Goal: Check status: Check status

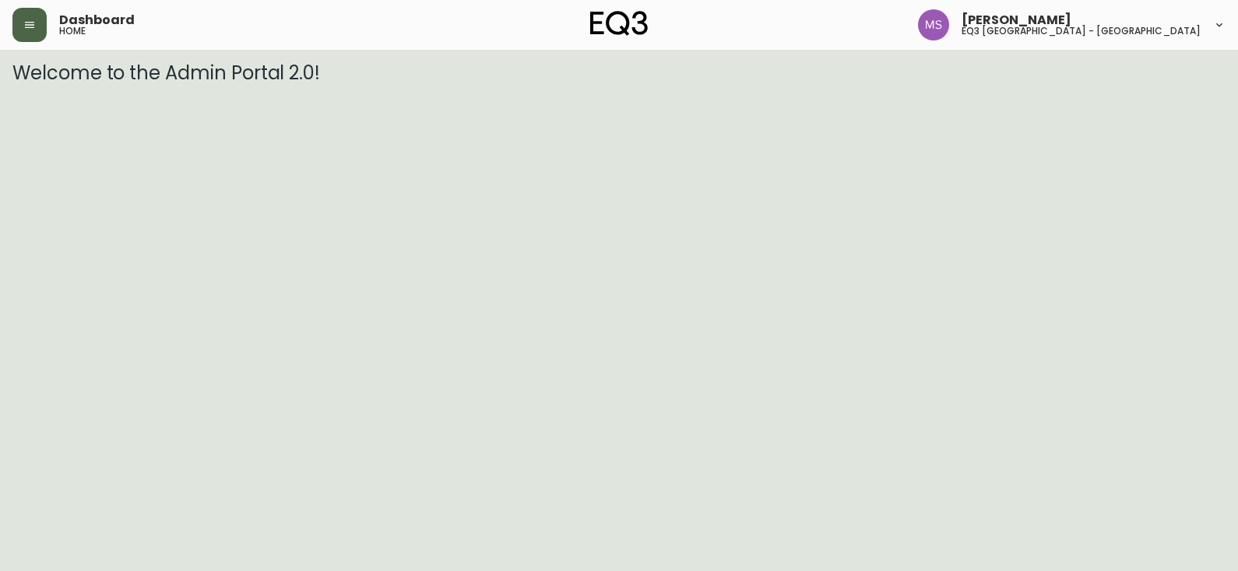
click at [29, 19] on icon "button" at bounding box center [29, 25] width 12 height 12
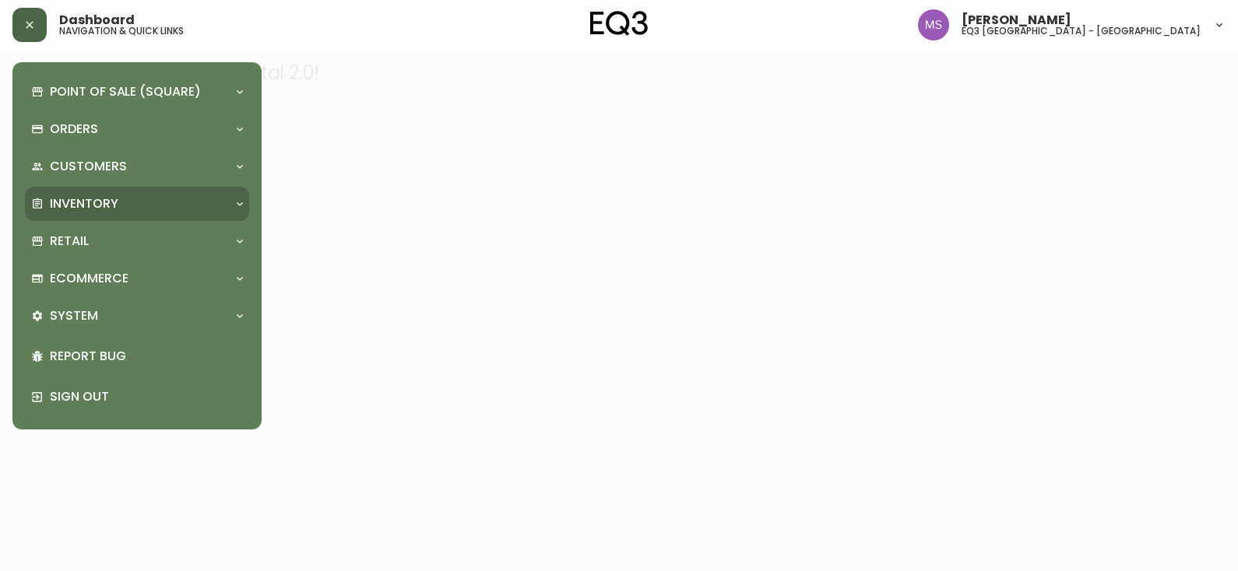
click at [148, 203] on div "Inventory" at bounding box center [129, 203] width 196 height 17
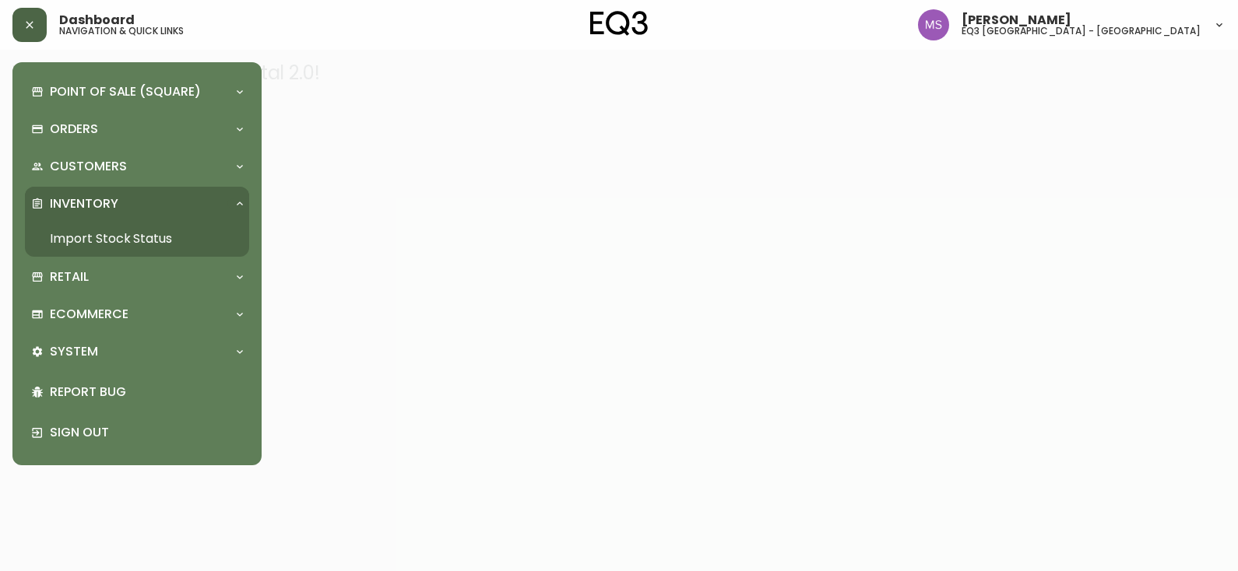
click at [152, 235] on link "Import Stock Status" at bounding box center [137, 239] width 224 height 36
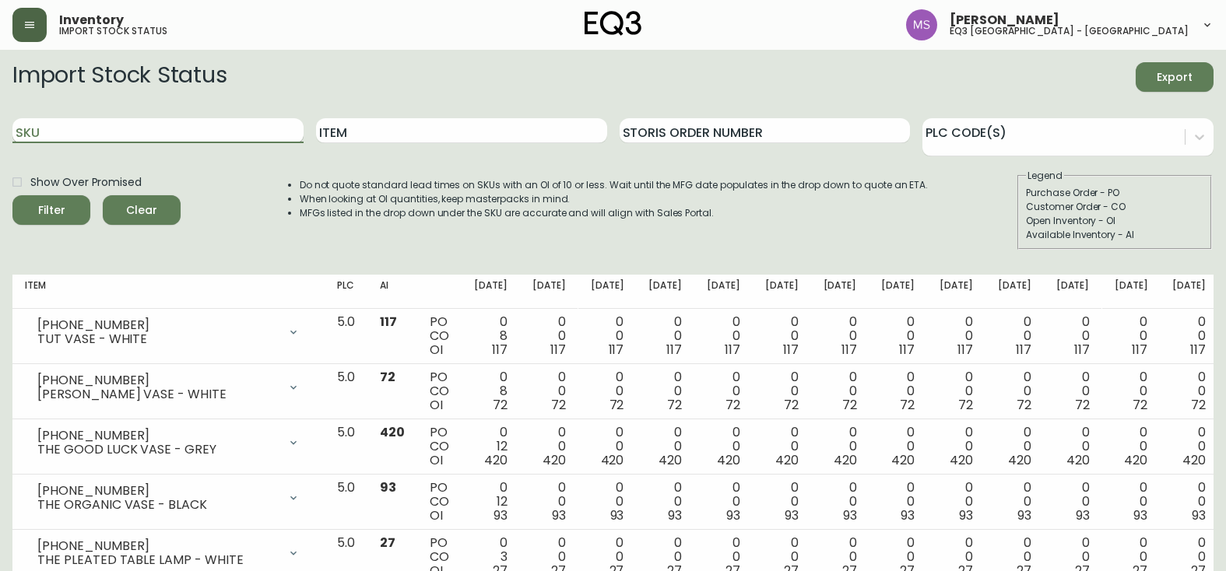
click at [142, 130] on input "SKU" at bounding box center [157, 130] width 291 height 25
paste input "[PHONE_NUMBER]"
type input "[PHONE_NUMBER]"
click at [12, 195] on button "Filter" at bounding box center [51, 210] width 78 height 30
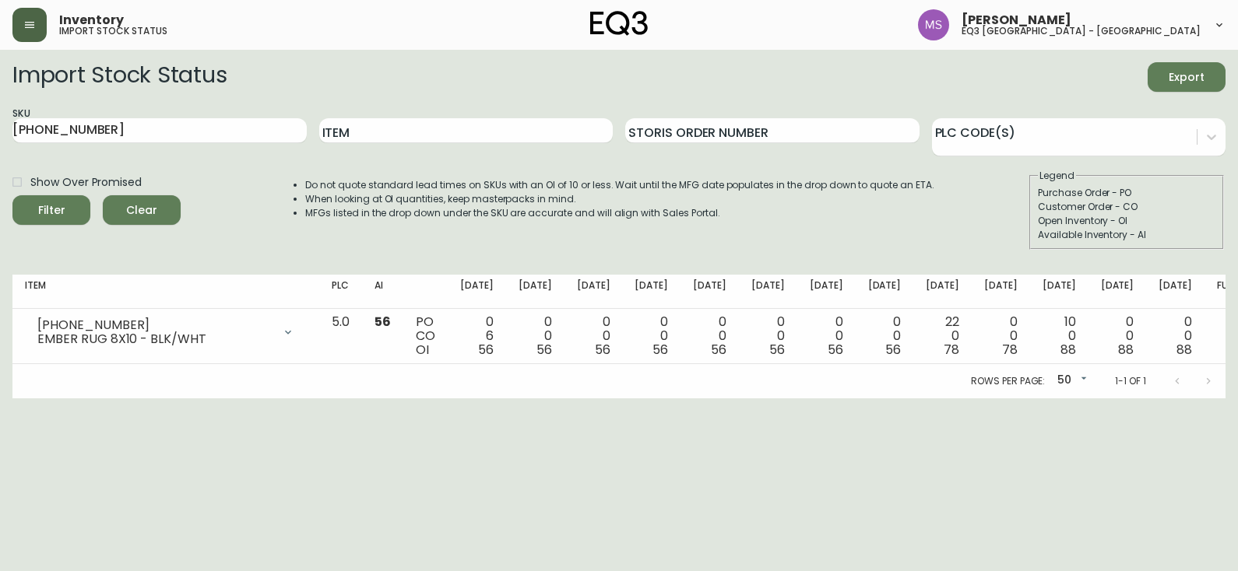
drag, startPoint x: 1230, startPoint y: 486, endPoint x: 1201, endPoint y: 431, distance: 61.6
click at [1230, 399] on html "Inventory import stock status [PERSON_NAME] eq3 [GEOGRAPHIC_DATA] - st laurent …" at bounding box center [619, 199] width 1238 height 399
